Goal: Task Accomplishment & Management: Manage account settings

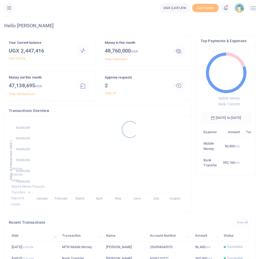
scroll to position [0, 0]
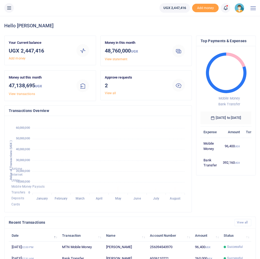
click at [12, 10] on button at bounding box center [9, 8] width 10 height 10
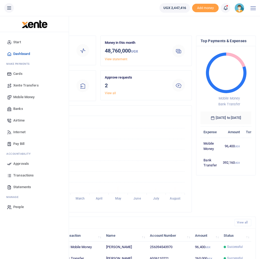
click at [20, 178] on link "Transactions" at bounding box center [34, 176] width 60 height 12
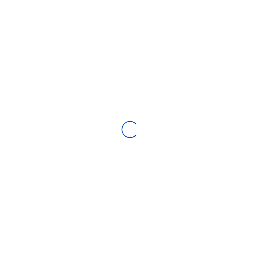
select select
type input "07/24/2025 - 08/22/2025"
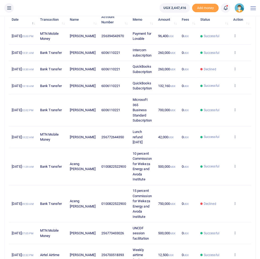
scroll to position [77, 0]
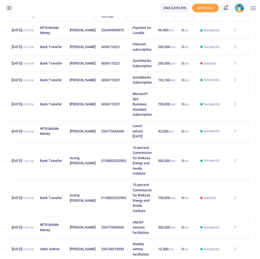
click at [236, 226] on icon at bounding box center [234, 227] width 3 height 4
click at [215, 246] on link "Send again" at bounding box center [216, 247] width 42 height 7
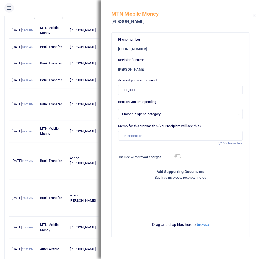
select select "15"
click at [195, 136] on input "Memo for this transaction (Your recipient will see this)" at bounding box center [180, 136] width 125 height 10
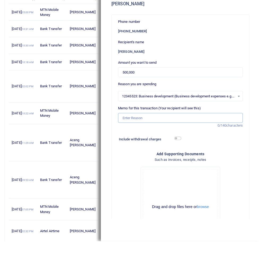
scroll to position [83, 0]
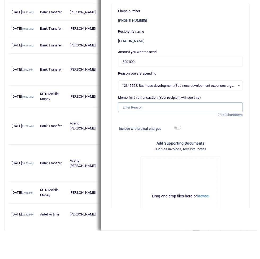
type input "Customer meetings facilitation"
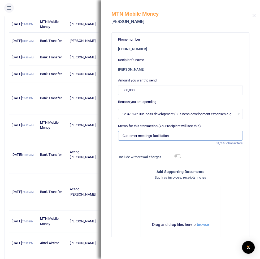
scroll to position [35, 0]
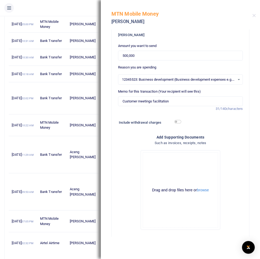
click at [193, 238] on button "Send" at bounding box center [181, 242] width 82 height 10
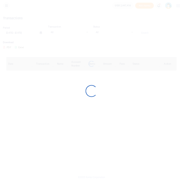
scroll to position [36, 0]
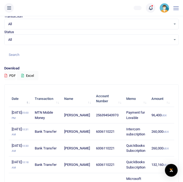
click at [10, 8] on icon at bounding box center [8, 8] width 5 height 6
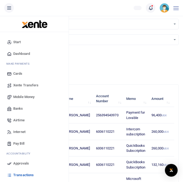
click at [16, 160] on link "Approvals" at bounding box center [34, 164] width 60 height 12
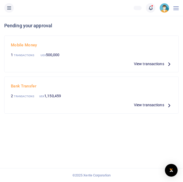
click at [166, 61] on p "View transactions" at bounding box center [153, 64] width 38 height 6
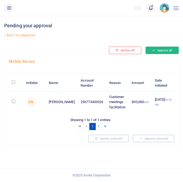
click at [166, 52] on button "Approve all" at bounding box center [162, 50] width 33 height 7
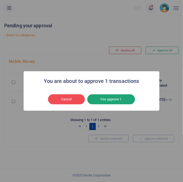
click at [123, 100] on button "Yes approve 1" at bounding box center [111, 100] width 48 height 10
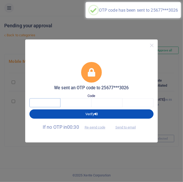
click at [52, 99] on input "text" at bounding box center [44, 103] width 31 height 9
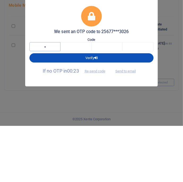
type input "8"
type input "5"
type input "3"
type input "0"
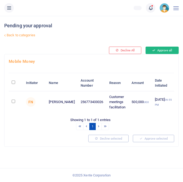
click at [168, 51] on button "Approve all" at bounding box center [162, 50] width 33 height 7
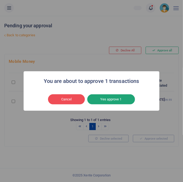
click at [124, 99] on button "Yes approve 1" at bounding box center [111, 100] width 48 height 10
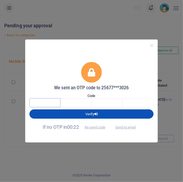
click at [42, 102] on input "text" at bounding box center [44, 103] width 31 height 9
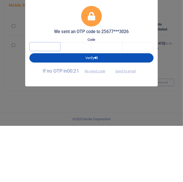
type input "4"
type input "8"
type input "2"
type input "8"
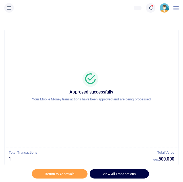
click at [136, 175] on link "View All Transactions" at bounding box center [119, 174] width 59 height 9
